Goal: Task Accomplishment & Management: Manage account settings

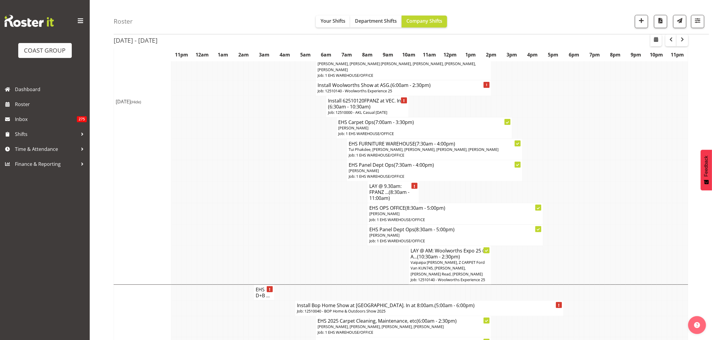
scroll to position [112, 0]
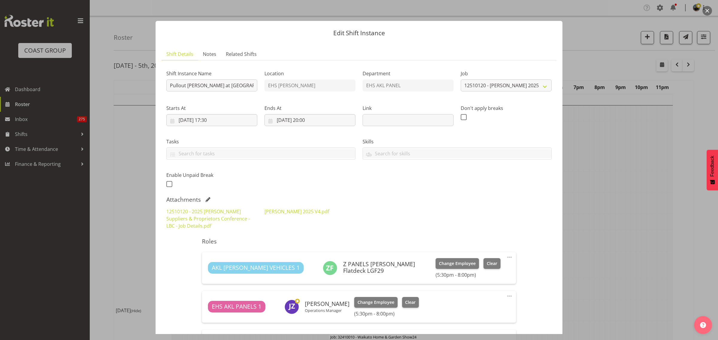
select select "9957"
select select "9"
select select "2025"
select select "17"
select select "30"
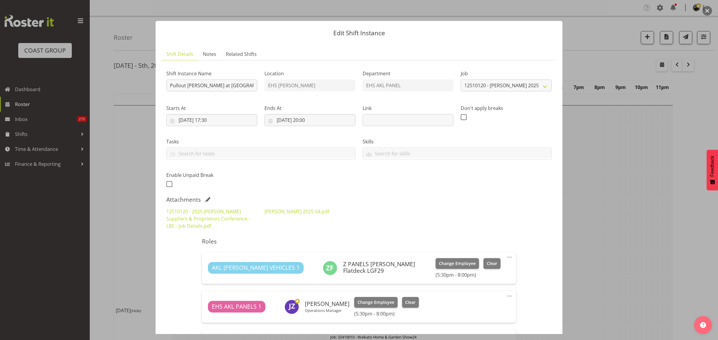
scroll to position [860, 0]
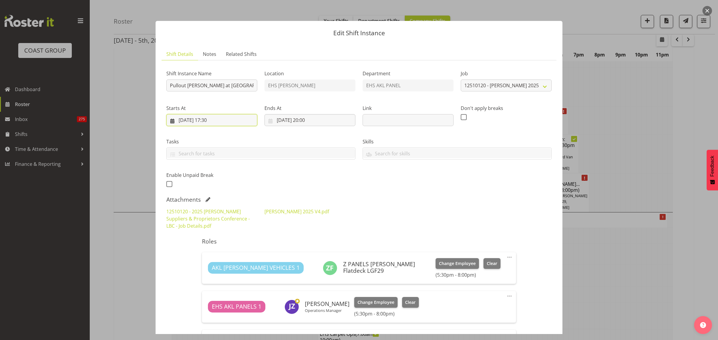
click at [237, 121] on input "01/10/2025, 17:30" at bounding box center [211, 120] width 91 height 12
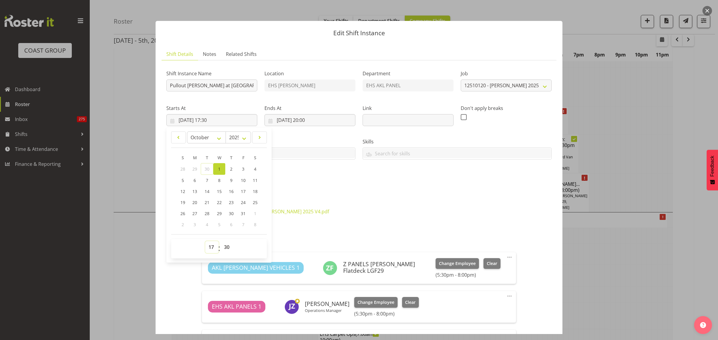
click at [209, 248] on select "00 01 02 03 04 05 06 07 08 09 10 11 12 13 14 15 16 17 18 19 20 21 22 23" at bounding box center [211, 247] width 13 height 12
click at [204, 205] on link "21" at bounding box center [207, 202] width 13 height 11
type input "21/10/2025, 17:30"
click at [212, 248] on select "00 01 02 03 04 05 06 07 08 09 10 11 12 13 14 15 16 17 18 19 20 21 22 23" at bounding box center [211, 247] width 13 height 12
select select "16"
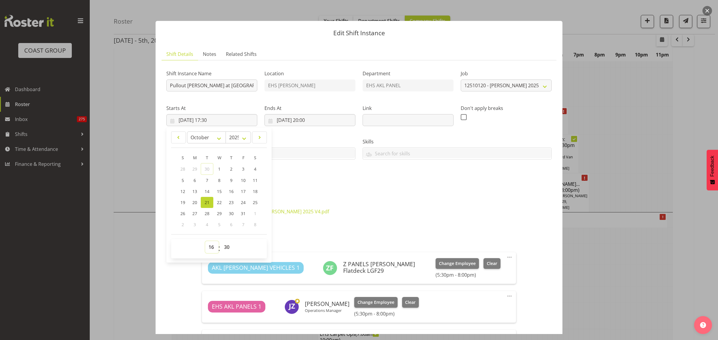
click at [205, 241] on select "00 01 02 03 04 05 06 07 08 09 10 11 12 13 14 15 16 17 18 19 20 21 22 23" at bounding box center [211, 247] width 13 height 12
click at [236, 118] on input "21/10/2025, 16:30" at bounding box center [211, 120] width 91 height 12
click at [220, 170] on span "1" at bounding box center [219, 169] width 2 height 6
type input "01/10/2025, 16:30"
click at [334, 121] on input "01/10/2025, 20:00" at bounding box center [309, 120] width 91 height 12
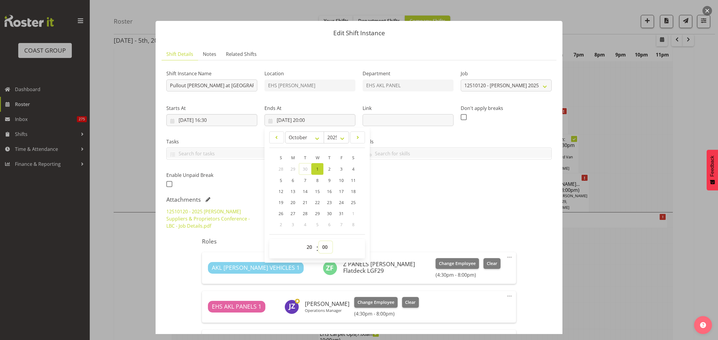
click at [323, 247] on select "00 01 02 03 04 05 06 07 08 09 10 11 12 13 14 15 16 17 18 19 20 21 22 23 24 25 2…" at bounding box center [325, 247] width 13 height 12
select select "30"
click at [319, 241] on select "00 01 02 03 04 05 06 07 08 09 10 11 12 13 14 15 16 17 18 19 20 21 22 23 24 25 2…" at bounding box center [325, 247] width 13 height 12
type input "01/10/2025, 20:30"
click at [508, 195] on div "Shift Instance Name Pullout Harvey Norman at Cordis. Out at 6pm,. Location EHS …" at bounding box center [358, 257] width 385 height 384
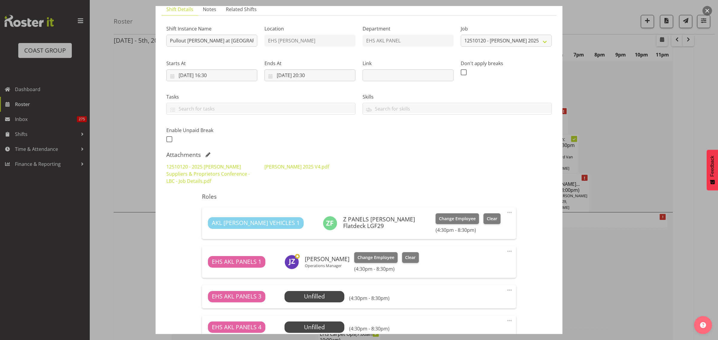
scroll to position [0, 0]
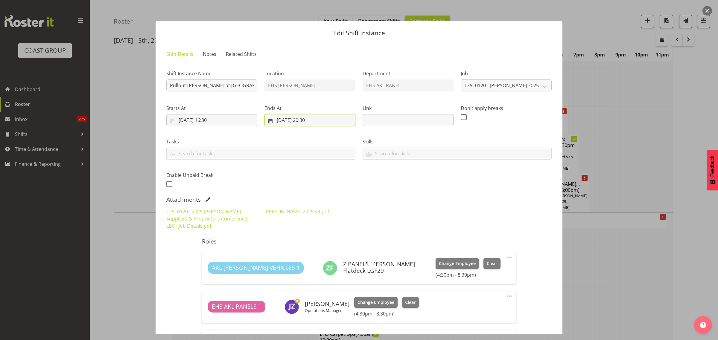
click at [328, 120] on input "01/10/2025, 20:30" at bounding box center [309, 120] width 91 height 12
click at [308, 248] on select "00 01 02 03 04 05 06 07 08 09 10 11 12 13 14 15 16 17 18 19 20 21 22 23" at bounding box center [309, 247] width 13 height 12
select select "19"
click at [303, 241] on select "00 01 02 03 04 05 06 07 08 09 10 11 12 13 14 15 16 17 18 19 20 21 22 23" at bounding box center [309, 247] width 13 height 12
type input "01/10/2025, 19:30"
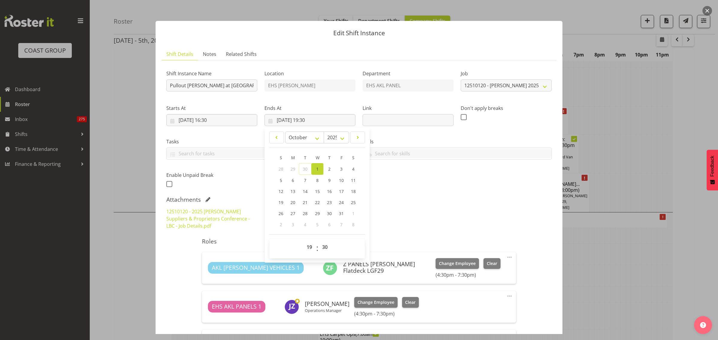
click at [453, 201] on div "Attachments" at bounding box center [358, 199] width 385 height 7
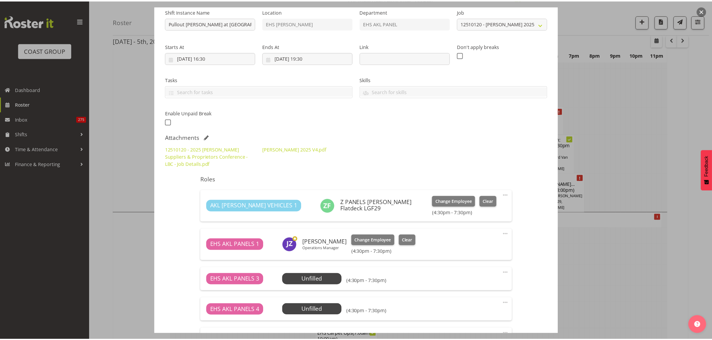
scroll to position [150, 0]
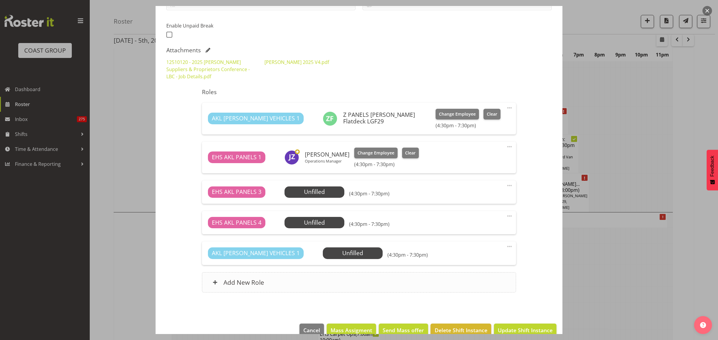
click at [364, 283] on div "Add New Role" at bounding box center [359, 283] width 314 height 20
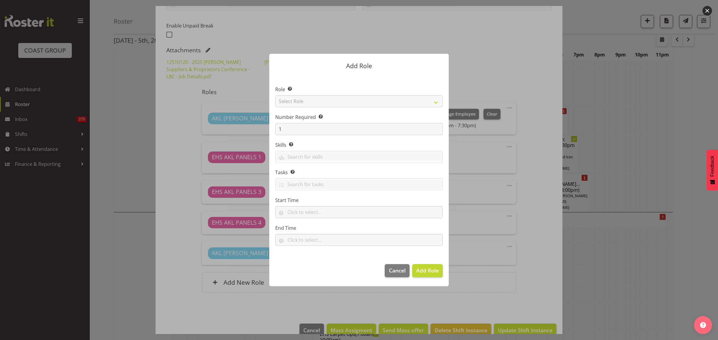
click at [542, 215] on div at bounding box center [359, 170] width 718 height 340
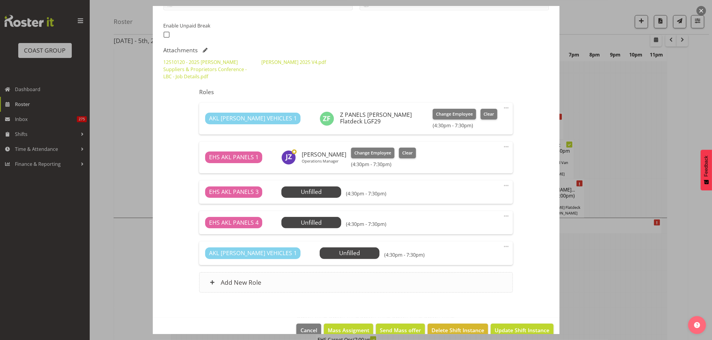
click at [291, 280] on div "Add New Role" at bounding box center [356, 283] width 314 height 20
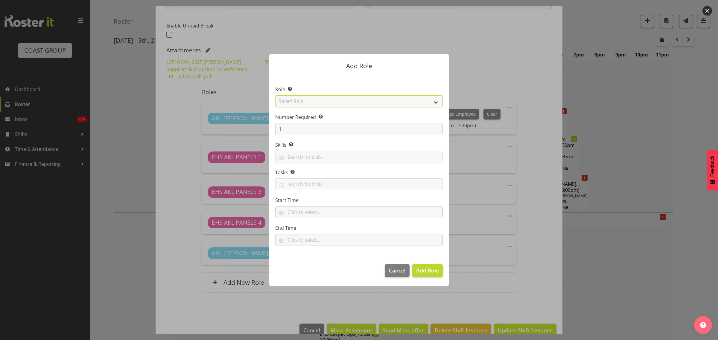
click at [436, 102] on select "Select Role ACCOUNT MANAGER ACCOUNT MANAGER DW ACCOUNTS AKL DIANNA VEHICLES AKL…" at bounding box center [359, 101] width 168 height 12
select select "81"
click at [275, 95] on select "Select Role ACCOUNT MANAGER ACCOUNT MANAGER DW ACCOUNTS AKL DIANNA VEHICLES AKL…" at bounding box center [359, 101] width 168 height 12
click at [289, 127] on input "1" at bounding box center [359, 129] width 168 height 12
type input "2"
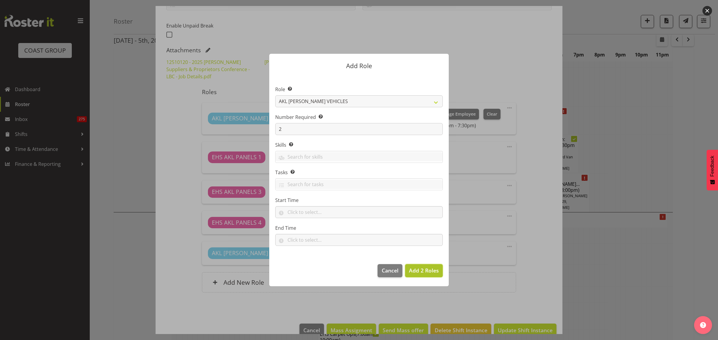
click at [424, 270] on span "Add 2 Roles" at bounding box center [424, 270] width 30 height 7
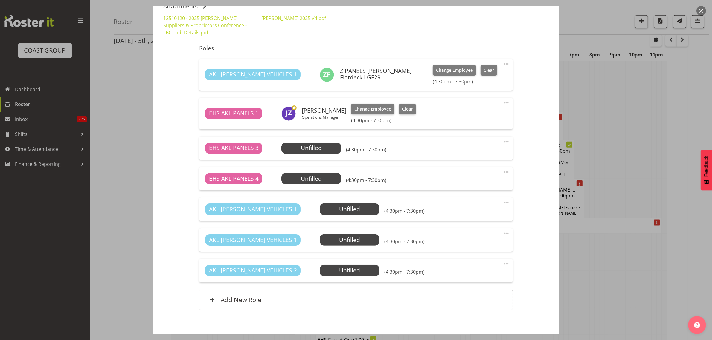
scroll to position [222, 0]
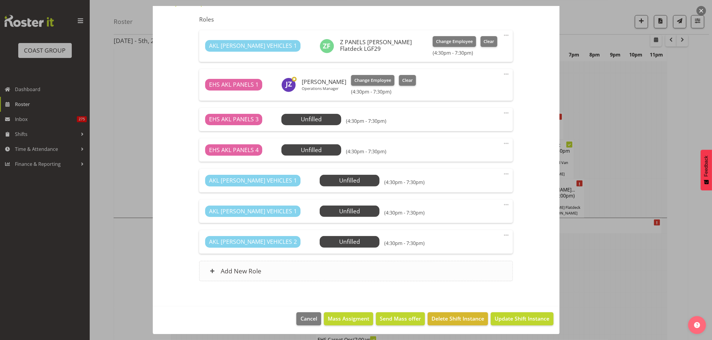
click at [367, 266] on div "Add New Role" at bounding box center [356, 271] width 314 height 20
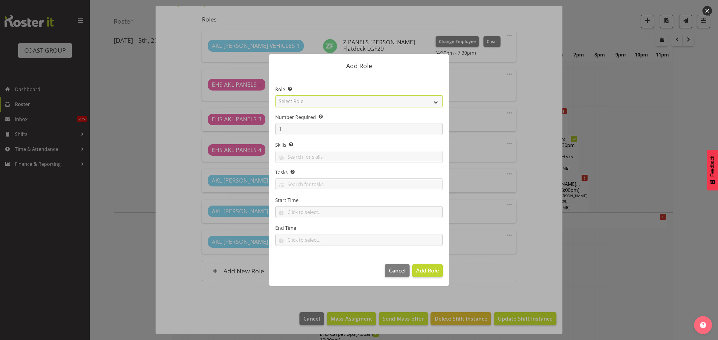
click at [436, 102] on select "Select Role ACCOUNT MANAGER ACCOUNT MANAGER DW ACCOUNTS AKL DIANNA VEHICLES AKL…" at bounding box center [359, 101] width 168 height 12
select select "188"
click at [275, 95] on select "Select Role ACCOUNT MANAGER ACCOUNT MANAGER DW ACCOUNTS AKL DIANNA VEHICLES AKL…" at bounding box center [359, 101] width 168 height 12
click at [424, 273] on span "Add Role" at bounding box center [427, 270] width 23 height 7
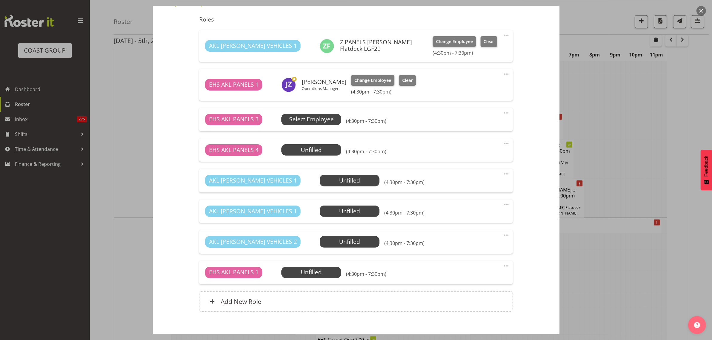
click at [313, 120] on span "Select Employee" at bounding box center [311, 119] width 45 height 9
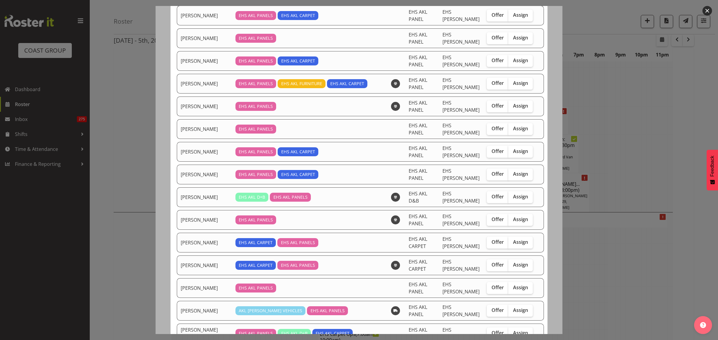
scroll to position [187, 0]
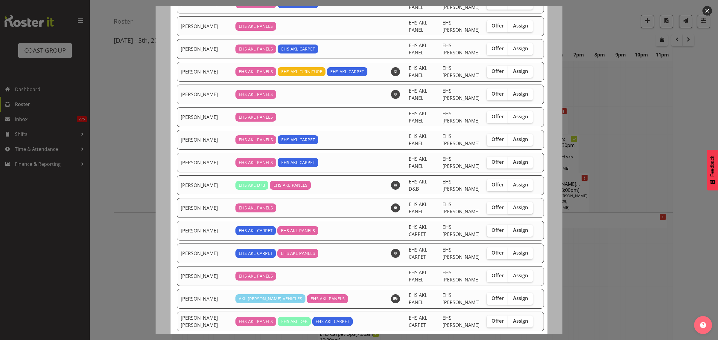
click at [513, 210] on span "Assign" at bounding box center [520, 208] width 15 height 6
click at [510, 210] on input "Assign" at bounding box center [510, 208] width 4 height 4
checkbox input "true"
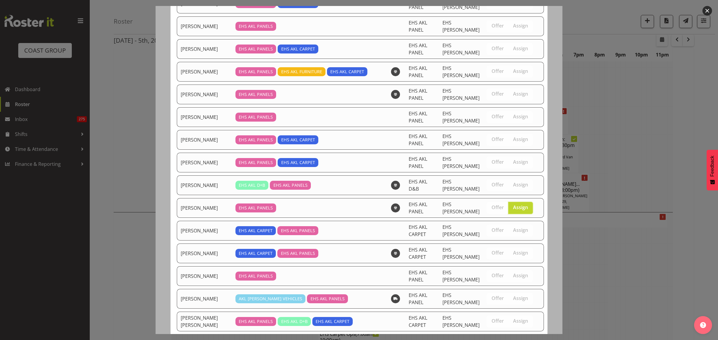
scroll to position [449, 0]
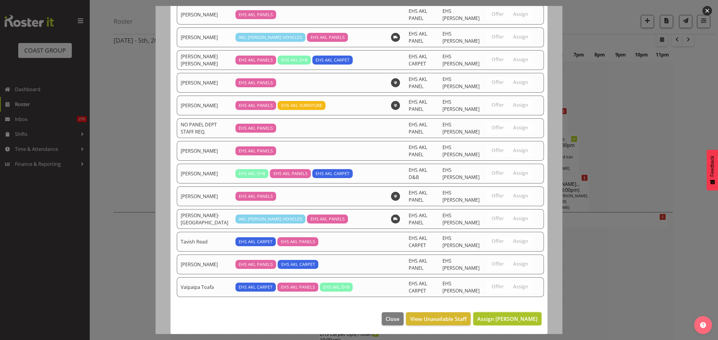
click at [497, 323] on span "Assign Jonathan Elder" at bounding box center [507, 319] width 60 height 7
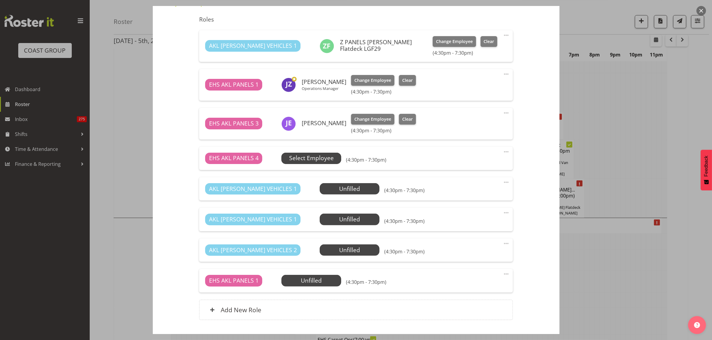
click at [310, 157] on span "Select Employee" at bounding box center [311, 158] width 45 height 9
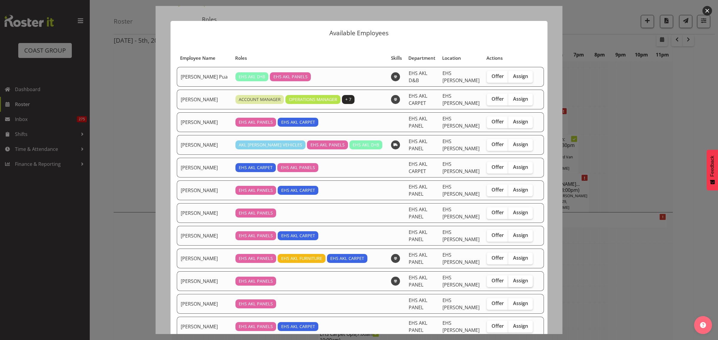
click at [513, 284] on span "Assign" at bounding box center [520, 281] width 15 height 6
click at [512, 283] on input "Assign" at bounding box center [510, 281] width 4 height 4
checkbox input "true"
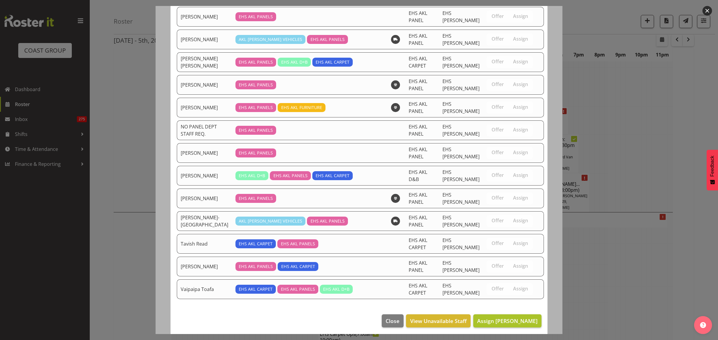
scroll to position [430, 0]
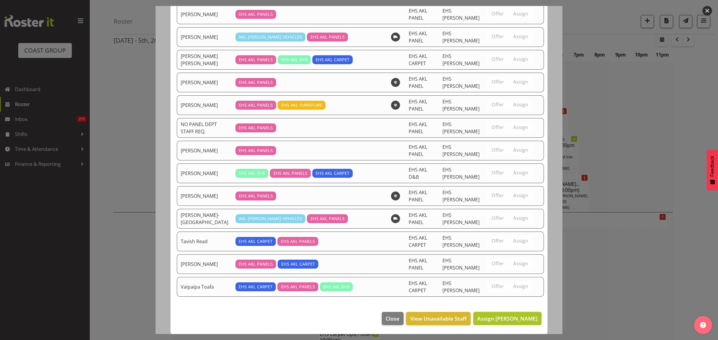
click at [492, 323] on span "Assign Hemi Tomlinson" at bounding box center [507, 319] width 60 height 8
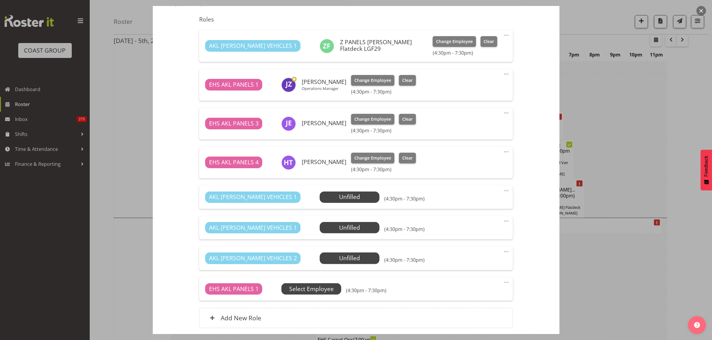
click at [319, 290] on span "Select Employee" at bounding box center [311, 289] width 45 height 9
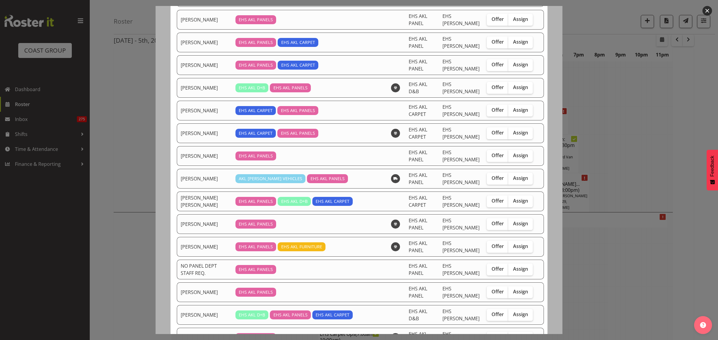
scroll to position [407, 0]
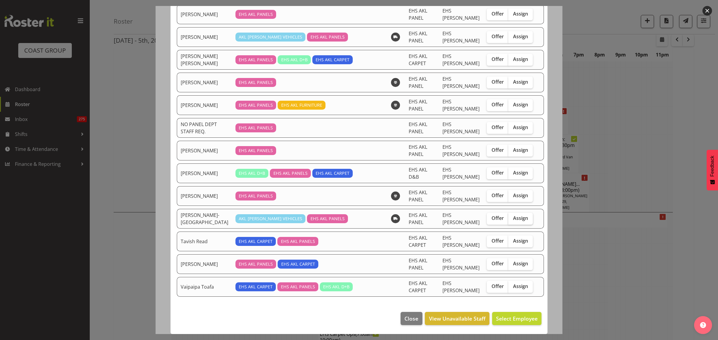
click at [514, 221] on span "Assign" at bounding box center [520, 218] width 15 height 6
click at [512, 221] on input "Assign" at bounding box center [510, 219] width 4 height 4
checkbox input "true"
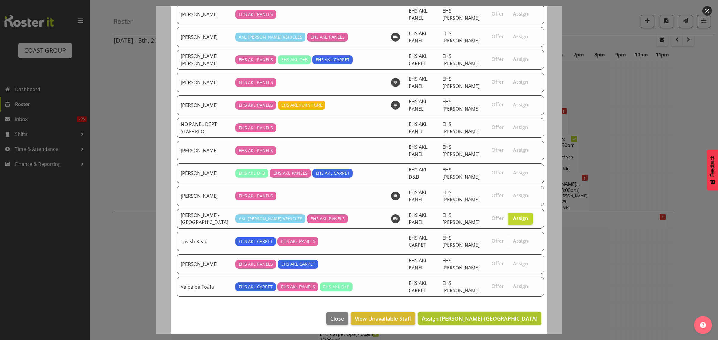
click at [497, 321] on span "Assign Takaria Leleimua-Kamira" at bounding box center [480, 318] width 116 height 7
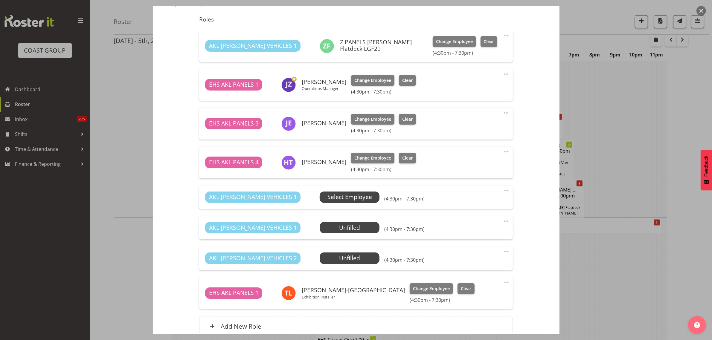
click at [328, 197] on span "Select Employee" at bounding box center [350, 197] width 45 height 9
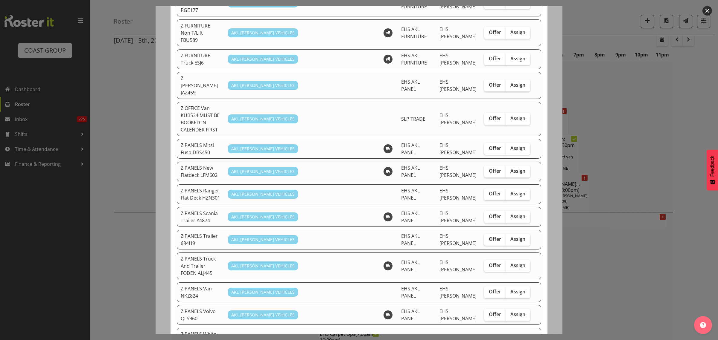
scroll to position [295, 0]
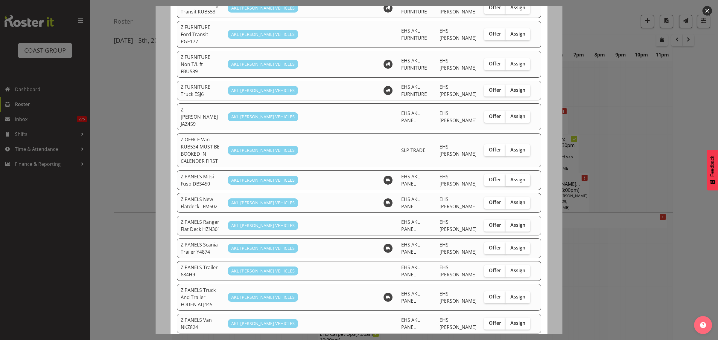
click at [510, 177] on span "Assign" at bounding box center [517, 180] width 15 height 6
click at [508, 178] on input "Assign" at bounding box center [508, 180] width 4 height 4
checkbox input "true"
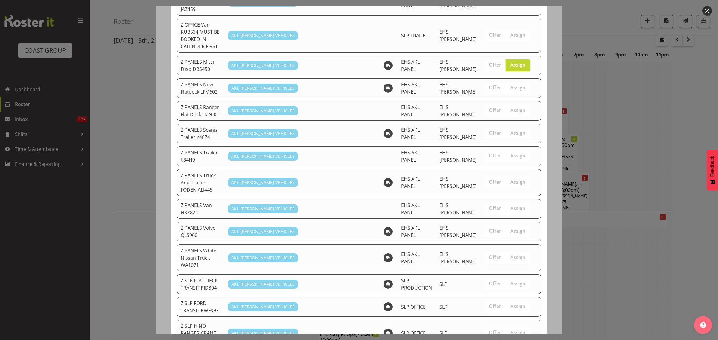
scroll to position [482, 0]
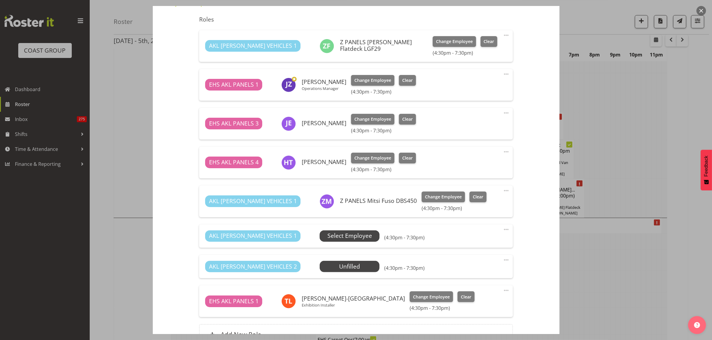
click at [330, 237] on span "Select Employee" at bounding box center [350, 236] width 45 height 9
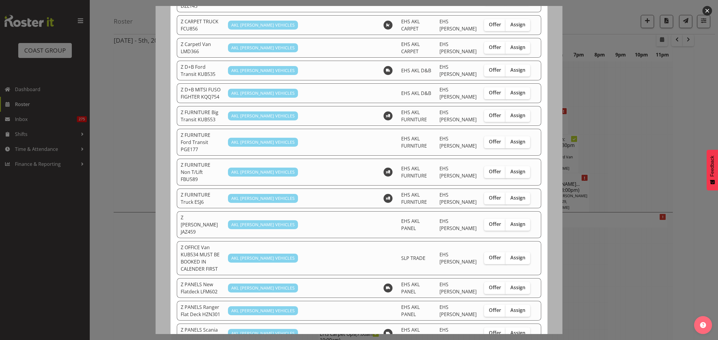
scroll to position [224, 0]
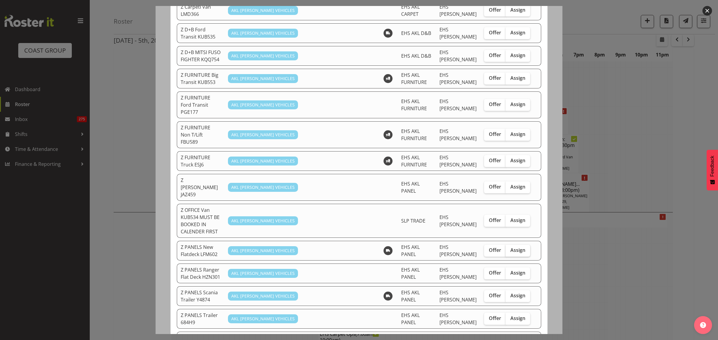
click at [516, 247] on span "Assign" at bounding box center [517, 250] width 15 height 6
click at [510, 249] on input "Assign" at bounding box center [508, 251] width 4 height 4
checkbox input "true"
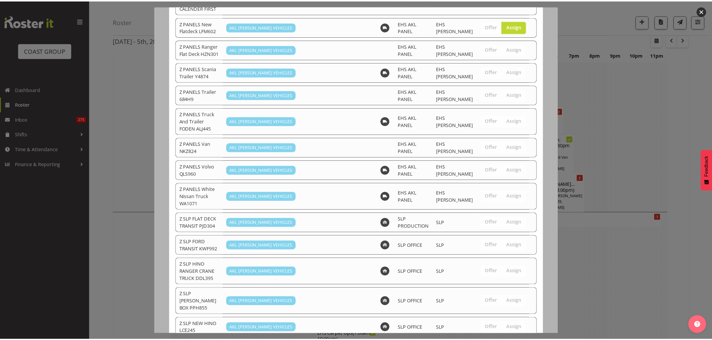
scroll to position [459, 0]
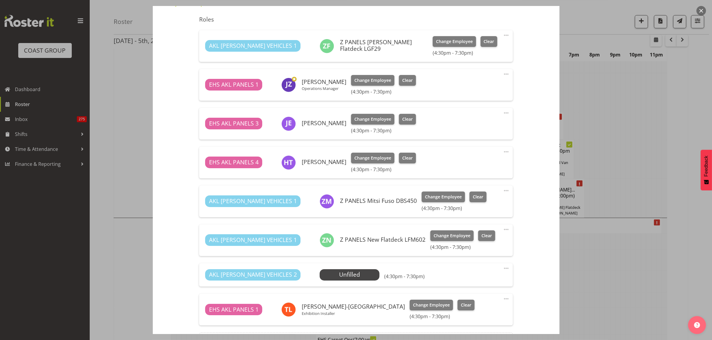
click at [503, 268] on span at bounding box center [506, 268] width 7 height 7
click at [476, 303] on link "Delete" at bounding box center [481, 303] width 57 height 11
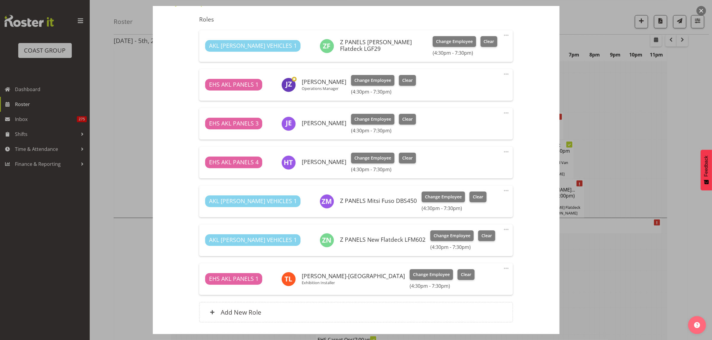
scroll to position [264, 0]
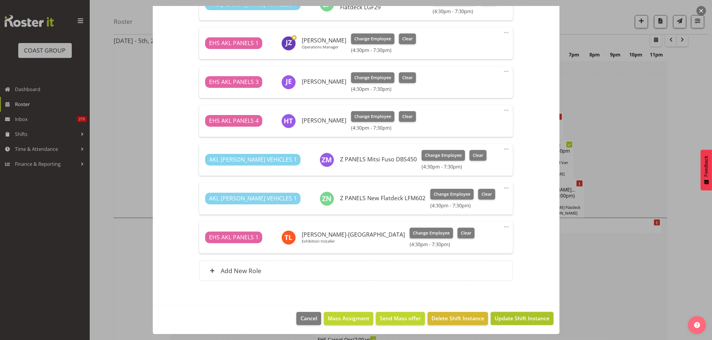
click at [505, 322] on span "Update Shift Instance" at bounding box center [522, 319] width 55 height 8
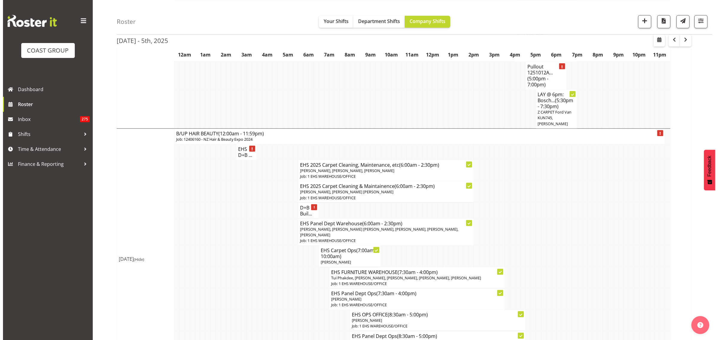
scroll to position [785, 0]
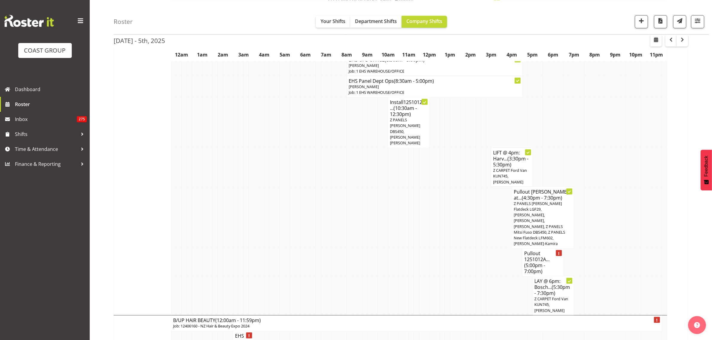
click at [547, 254] on h4 "Pullout 1251012A... (5:00pm - 7:00pm)" at bounding box center [542, 263] width 37 height 24
select select
select select "9"
select select "2025"
select select "17"
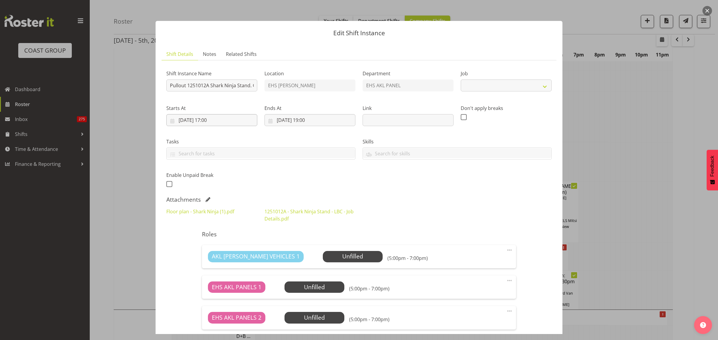
select select "10715"
click at [231, 120] on input "01/10/2025, 17:00" at bounding box center [211, 120] width 91 height 12
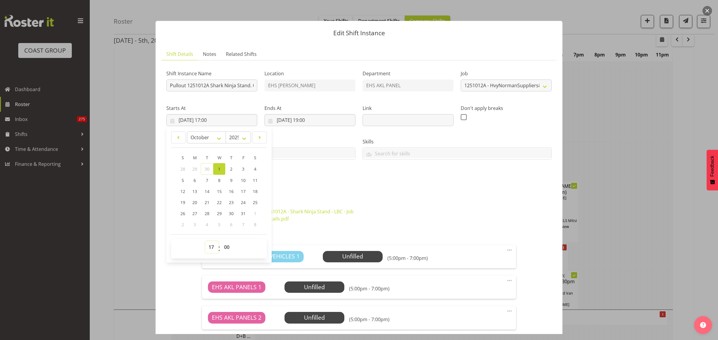
click at [210, 248] on select "00 01 02 03 04 05 06 07 08 09 10 11 12 13 14 15 16 17 18 19 20 21 22 23" at bounding box center [211, 247] width 13 height 12
select select "16"
click at [205, 241] on select "00 01 02 03 04 05 06 07 08 09 10 11 12 13 14 15 16 17 18 19 20 21 22 23" at bounding box center [211, 247] width 13 height 12
type input "01/10/2025, 16:00"
click at [227, 247] on select "00 01 02 03 04 05 06 07 08 09 10 11 12 13 14 15 16 17 18 19 20 21 22 23 24 25 2…" at bounding box center [227, 247] width 13 height 12
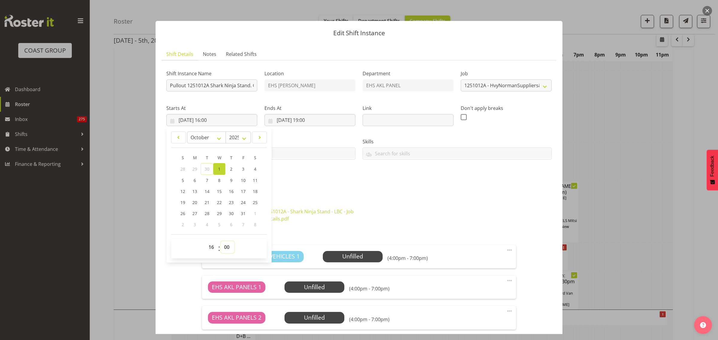
select select "30"
click at [221, 241] on select "00 01 02 03 04 05 06 07 08 09 10 11 12 13 14 15 16 17 18 19 20 21 22 23 24 25 2…" at bounding box center [227, 247] width 13 height 12
type input "01/10/2025, 16:30"
click at [334, 120] on input "01/10/2025, 19:00" at bounding box center [309, 120] width 91 height 12
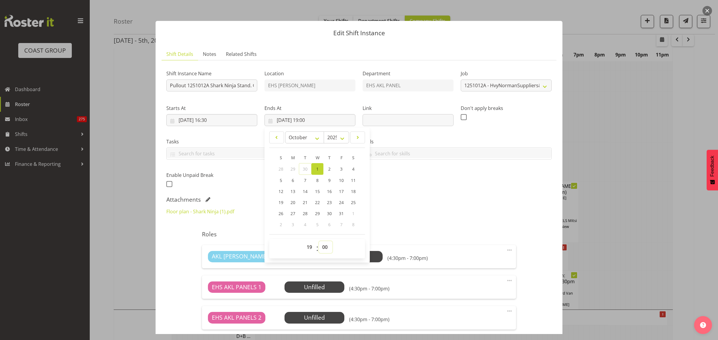
click at [325, 248] on select "00 01 02 03 04 05 06 07 08 09 10 11 12 13 14 15 16 17 18 19 20 21 22 23 24 25 2…" at bounding box center [325, 247] width 13 height 12
select select "30"
click at [319, 241] on select "00 01 02 03 04 05 06 07 08 09 10 11 12 13 14 15 16 17 18 19 20 21 22 23 24 25 2…" at bounding box center [325, 247] width 13 height 12
type input "01/10/2025, 19:30"
click at [428, 201] on div "Attachments" at bounding box center [358, 199] width 385 height 7
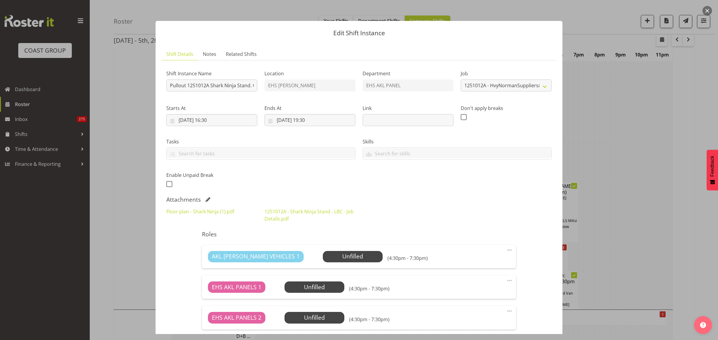
click at [506, 250] on span at bounding box center [509, 250] width 7 height 7
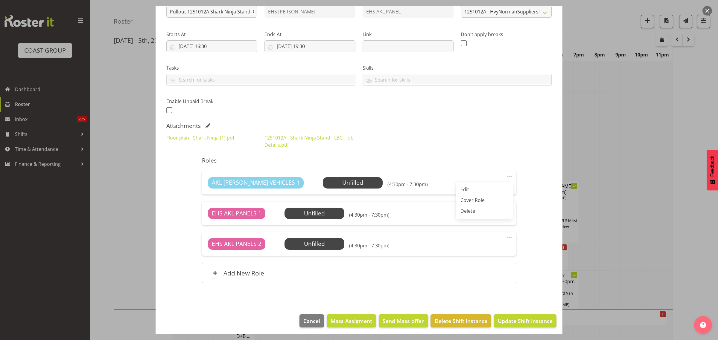
scroll to position [76, 0]
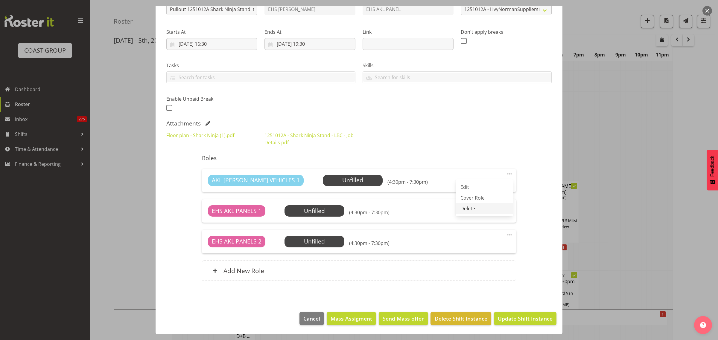
click at [469, 210] on link "Delete" at bounding box center [484, 208] width 57 height 11
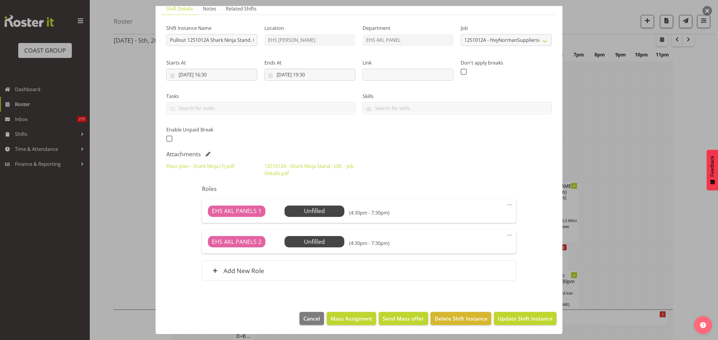
scroll to position [46, 0]
click at [506, 204] on span at bounding box center [509, 204] width 7 height 7
click at [482, 236] on link "Delete" at bounding box center [484, 239] width 57 height 11
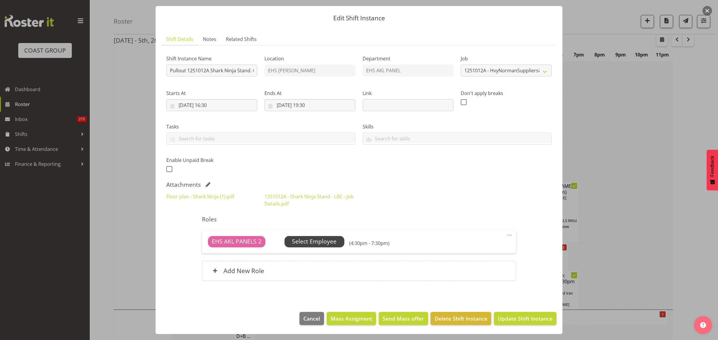
click at [330, 241] on span "Select Employee" at bounding box center [314, 242] width 45 height 9
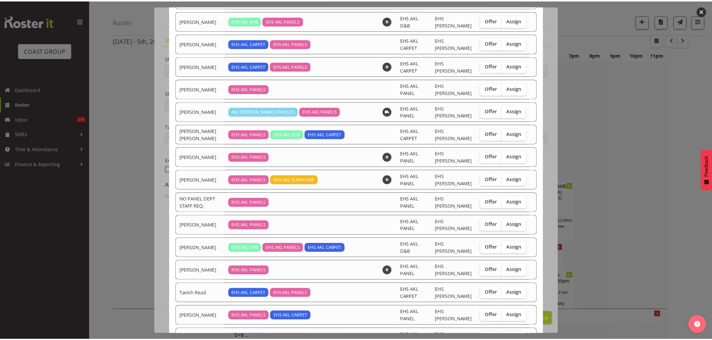
scroll to position [374, 0]
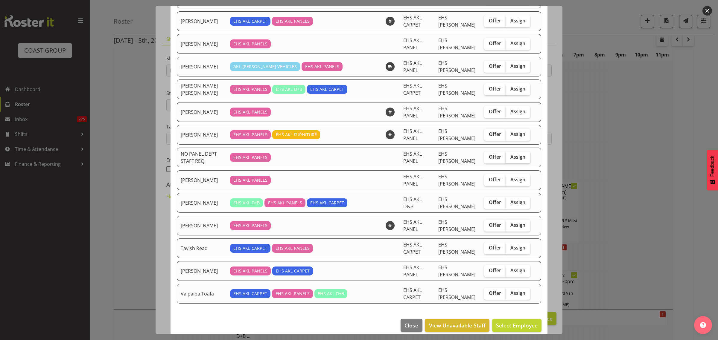
click at [513, 159] on span "Assign" at bounding box center [517, 157] width 15 height 6
click at [510, 159] on input "Assign" at bounding box center [508, 157] width 4 height 4
checkbox input "true"
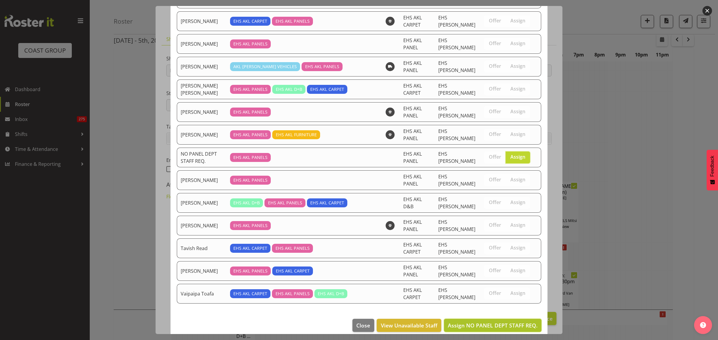
click at [495, 329] on span "Assign NO PANEL DEPT STAFF REQ." at bounding box center [493, 325] width 90 height 7
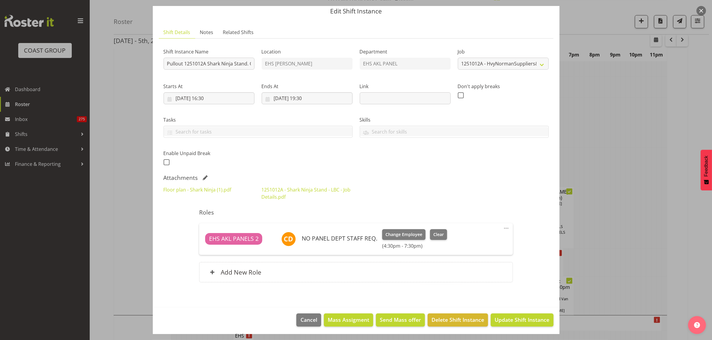
scroll to position [23, 0]
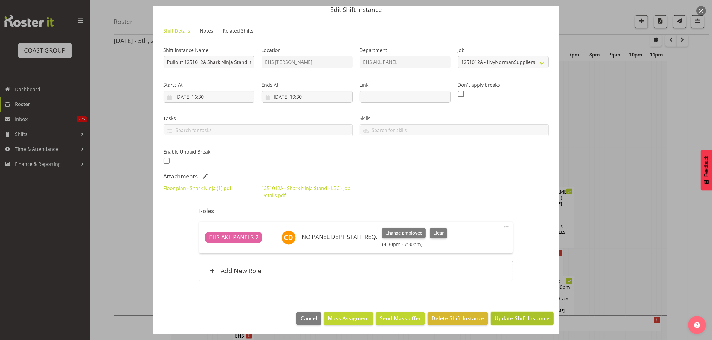
click at [507, 321] on span "Update Shift Instance" at bounding box center [522, 319] width 55 height 8
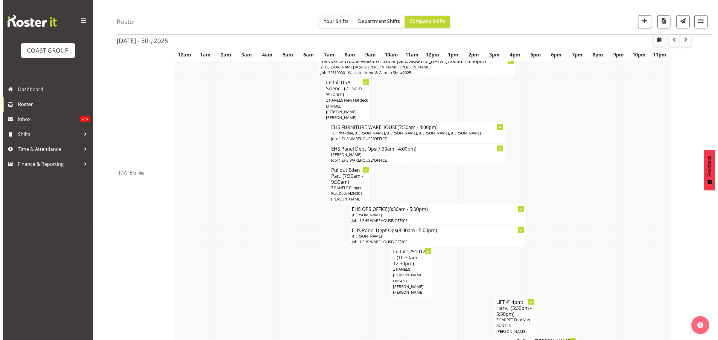
scroll to position [823, 0]
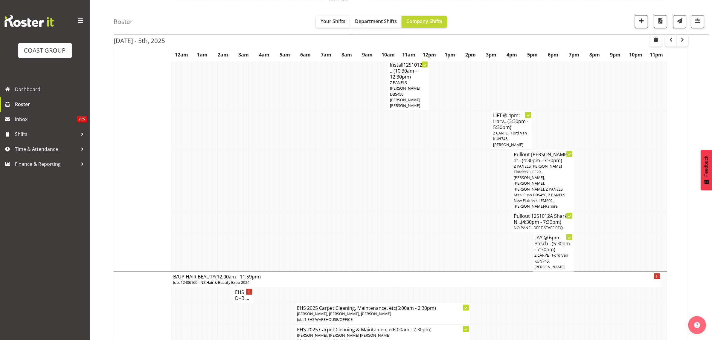
click at [536, 180] on span "Z PANELS Mitsy Flatdeck LGF29, Jeremy Zhu, Jonathan Elder, Hemi Tomlinson, Z PA…" at bounding box center [539, 186] width 51 height 45
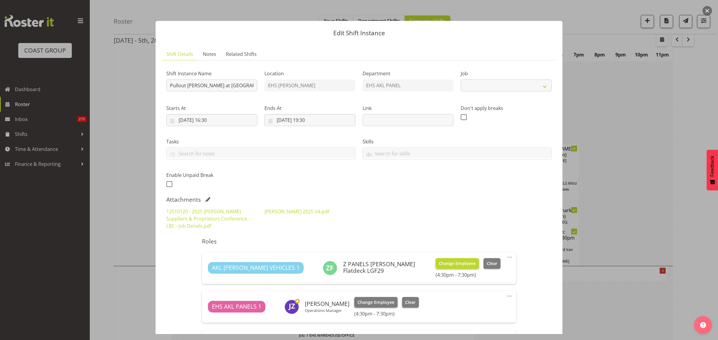
select select "9957"
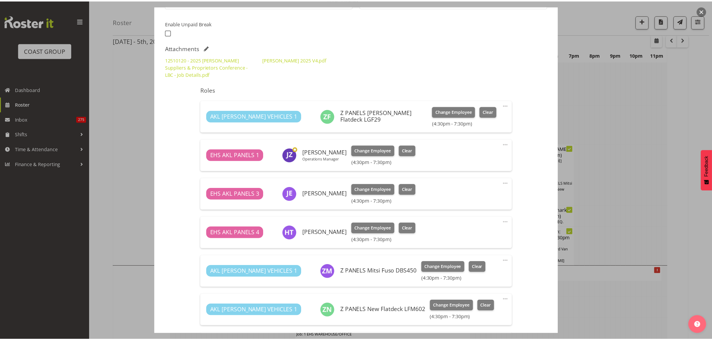
scroll to position [150, 0]
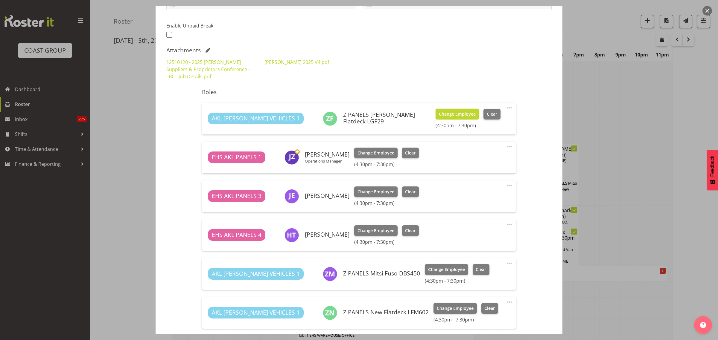
click at [439, 113] on span "Change Employee" at bounding box center [457, 114] width 37 height 7
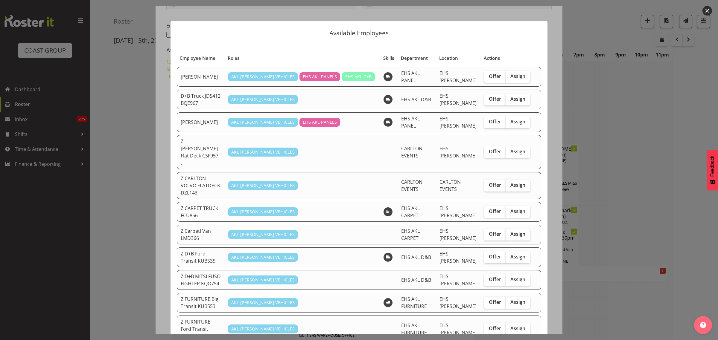
click at [711, 11] on button "button" at bounding box center [708, 11] width 10 height 10
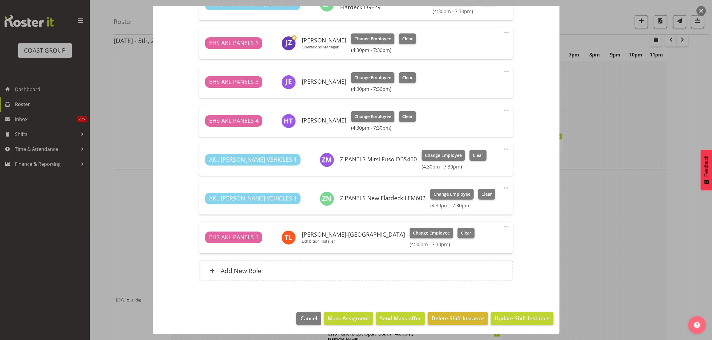
scroll to position [1234, 0]
click at [511, 320] on span "Update Shift Instance" at bounding box center [522, 319] width 55 height 8
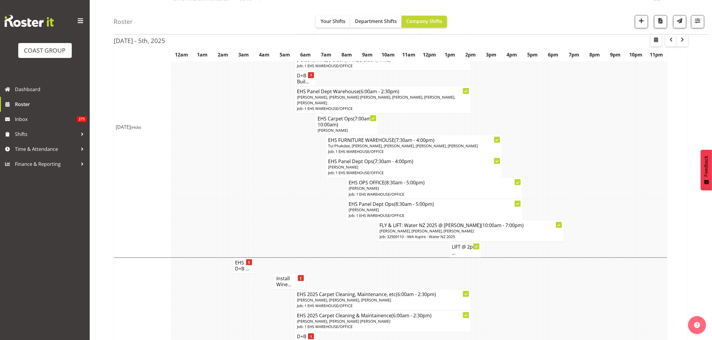
scroll to position [1087, 0]
